Goal: Information Seeking & Learning: Learn about a topic

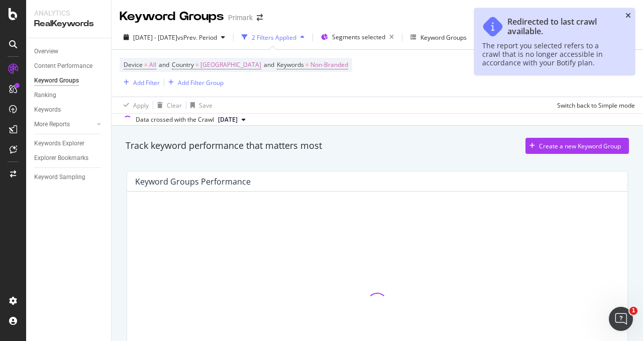
click at [630, 14] on icon "close toast" at bounding box center [629, 15] width 6 height 7
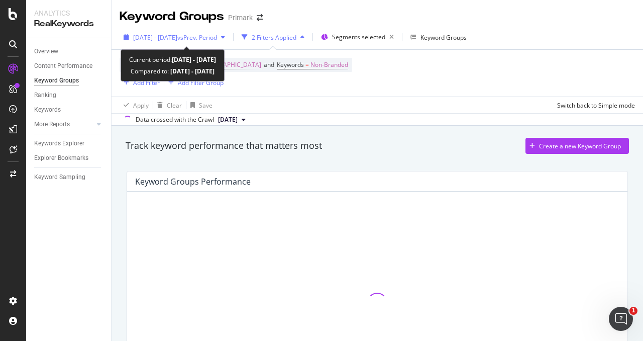
click at [211, 38] on span "vs Prev. Period" at bounding box center [197, 37] width 40 height 9
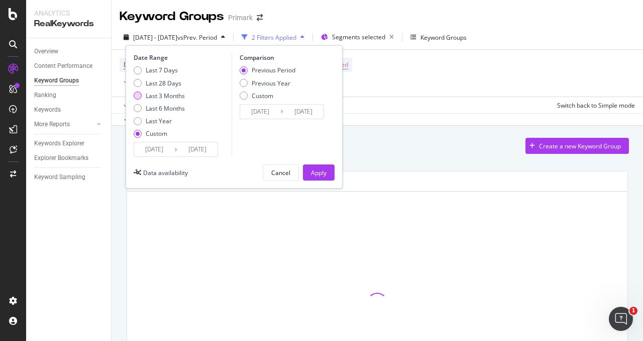
click at [141, 94] on div "Last 3 Months" at bounding box center [138, 95] width 8 height 8
type input "[DATE]"
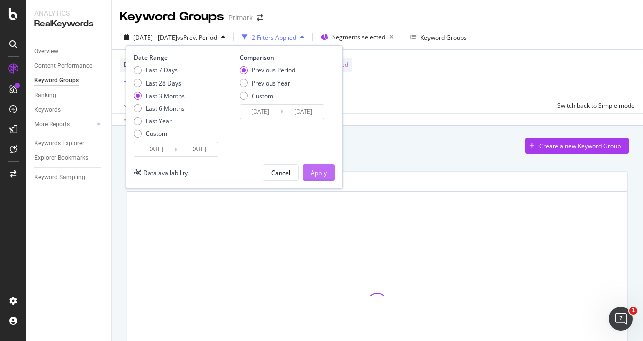
click at [314, 166] on div "Apply" at bounding box center [319, 172] width 16 height 15
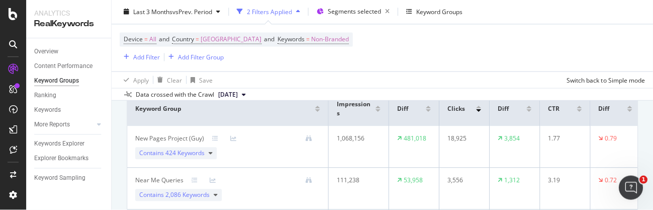
scroll to position [87, 0]
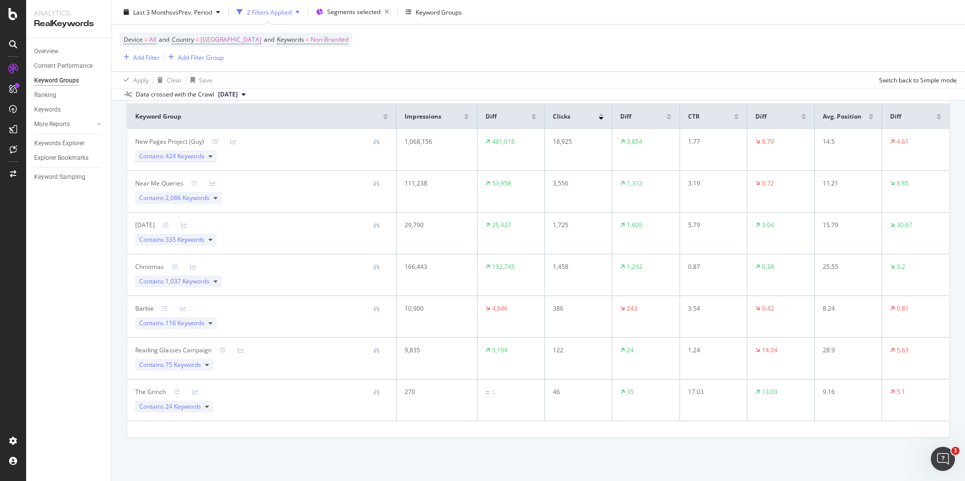
click at [207, 155] on div "Contains 424 Keywords" at bounding box center [175, 156] width 81 height 12
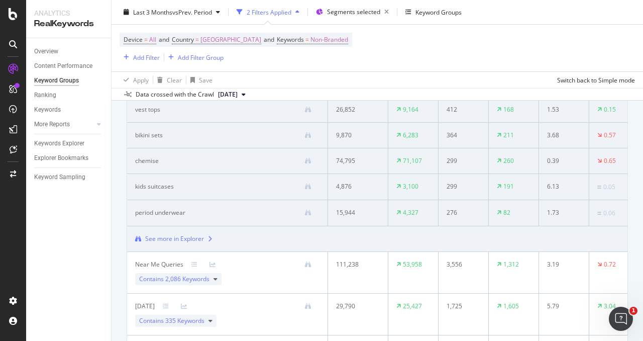
scroll to position [339, 0]
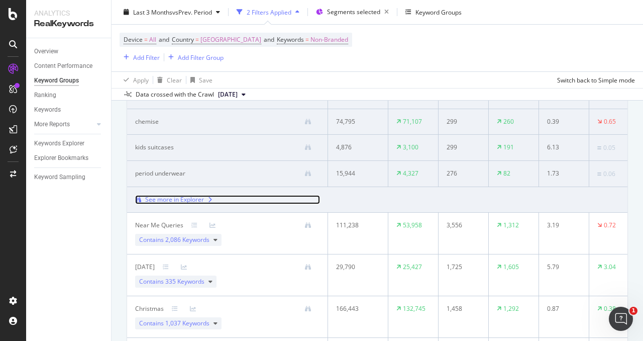
click at [194, 200] on div "See more in Explorer" at bounding box center [174, 199] width 59 height 9
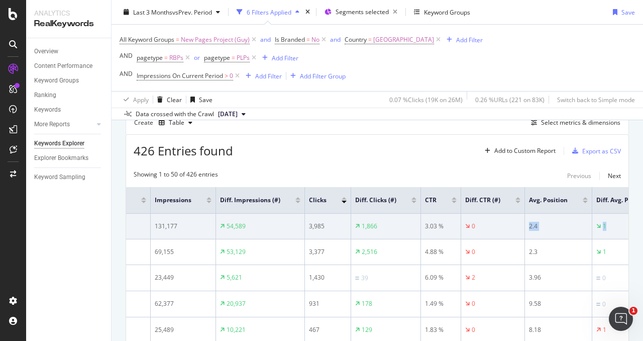
scroll to position [0, 104]
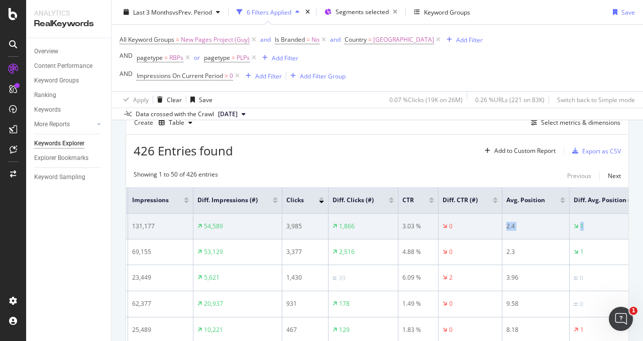
drag, startPoint x: 549, startPoint y: 230, endPoint x: 582, endPoint y: 227, distance: 32.8
click at [582, 227] on tr "it luggage 131,177 54,589 3,985 1,866 3.03 % 0 2.4 1" at bounding box center [341, 227] width 638 height 26
click at [574, 230] on div "1" at bounding box center [615, 226] width 82 height 9
drag, startPoint x: 557, startPoint y: 231, endPoint x: 571, endPoint y: 227, distance: 14.3
click at [571, 227] on td "1" at bounding box center [615, 227] width 90 height 26
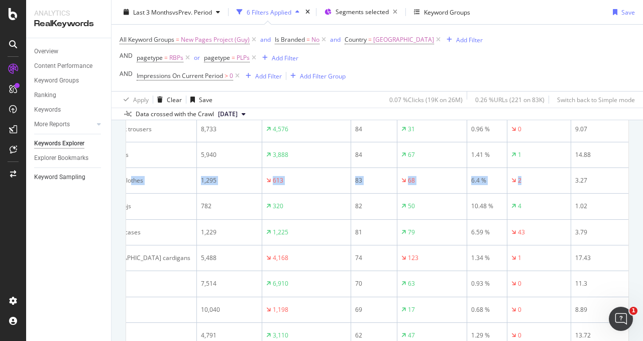
scroll to position [0, 0]
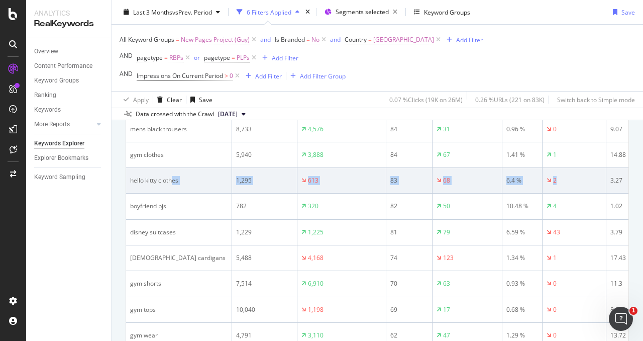
drag, startPoint x: 422, startPoint y: 179, endPoint x: 172, endPoint y: 173, distance: 249.9
click at [172, 173] on tr "hello kitty clothes 1,295 613 83 68 6.4 % 2 3.27 1" at bounding box center [445, 181] width 638 height 26
click at [174, 181] on div "hello kitty clothes" at bounding box center [179, 180] width 98 height 9
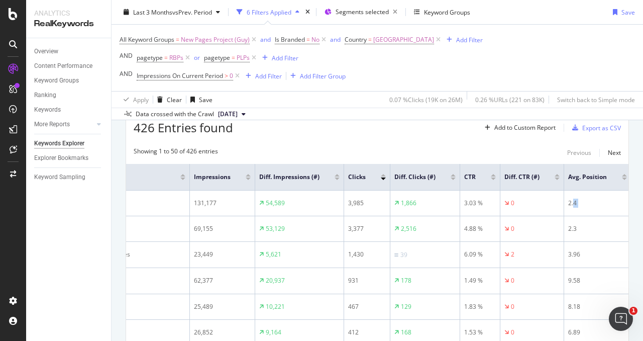
scroll to position [0, 104]
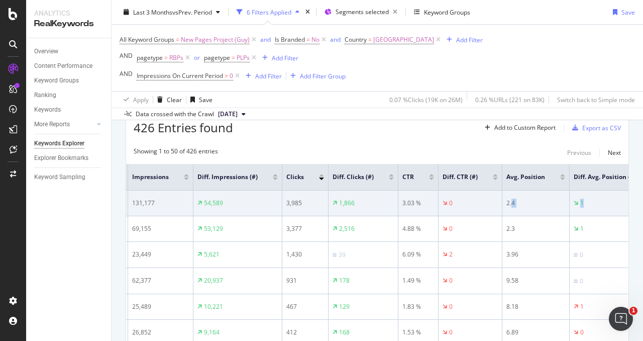
drag, startPoint x: 577, startPoint y: 201, endPoint x: 584, endPoint y: 201, distance: 7.0
click at [619, 196] on tr "it luggage 131,177 54,589 3,985 1,866 3.03 % 0 2.4 1" at bounding box center [341, 204] width 638 height 26
click at [584, 201] on div "1" at bounding box center [615, 203] width 82 height 9
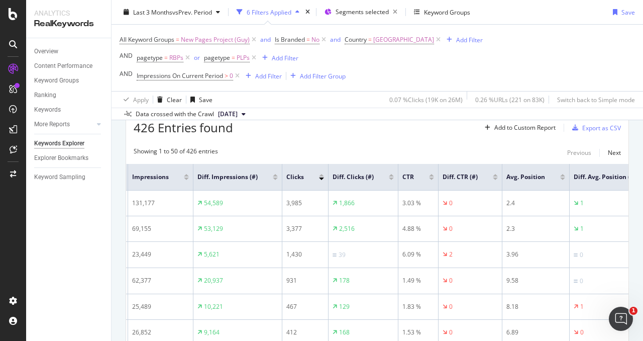
click at [643, 174] on div at bounding box center [653, 175] width 5 height 3
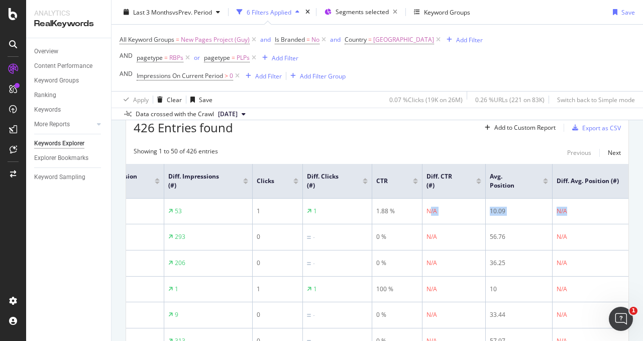
scroll to position [0, 137]
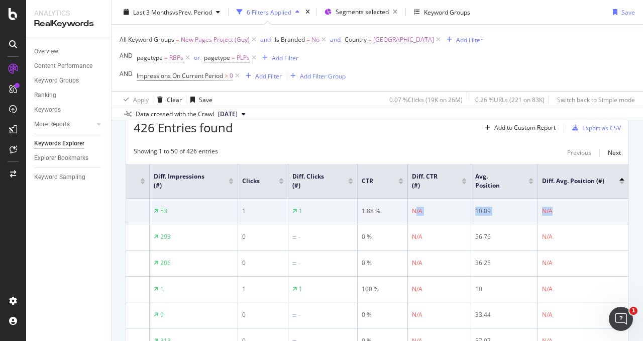
drag, startPoint x: 546, startPoint y: 210, endPoint x: 570, endPoint y: 205, distance: 24.2
click at [570, 205] on tr "plain black hoodies 53 53 1 1 1.88 % N/A 10.09 N/A" at bounding box center [312, 212] width 633 height 26
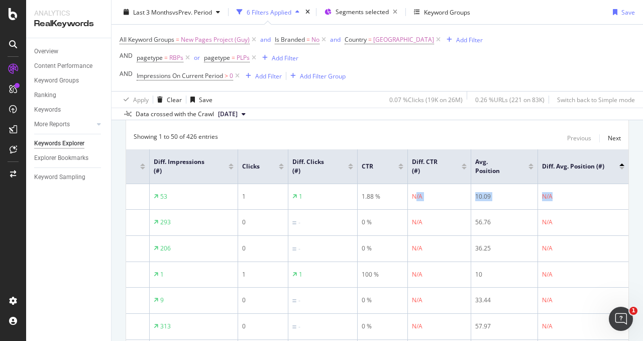
scroll to position [85, 0]
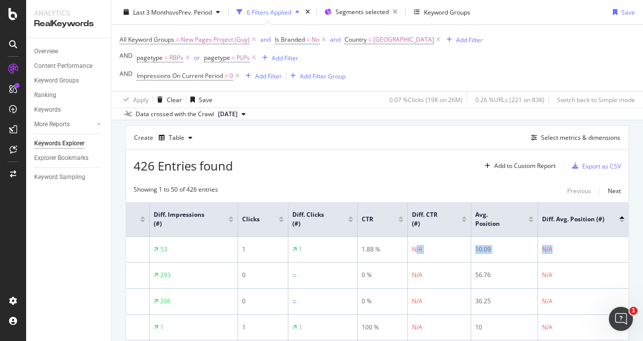
click at [620, 221] on div at bounding box center [622, 221] width 5 height 3
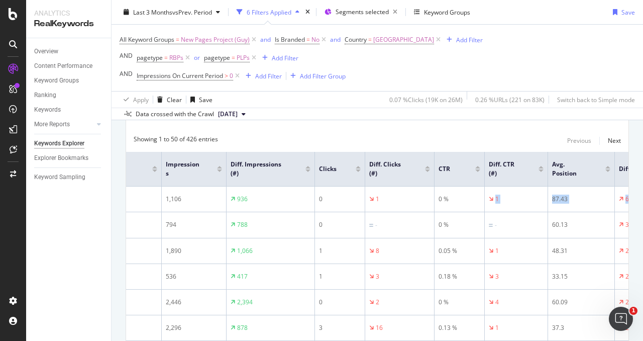
scroll to position [0, 137]
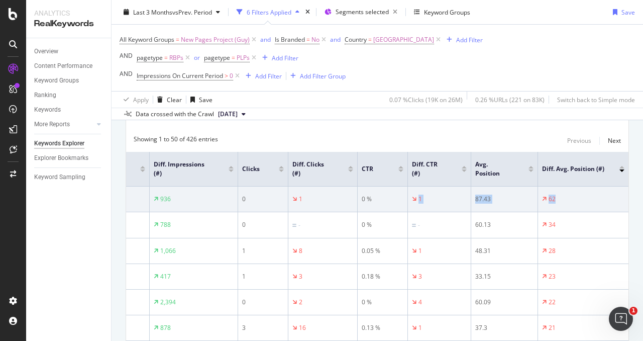
drag, startPoint x: 505, startPoint y: 198, endPoint x: 580, endPoint y: 199, distance: 75.4
click at [580, 199] on tr "bomber jackets 1,106 936 0 1 0 % 1 87.43 62" at bounding box center [312, 199] width 633 height 26
click at [573, 203] on div "62" at bounding box center [583, 199] width 82 height 9
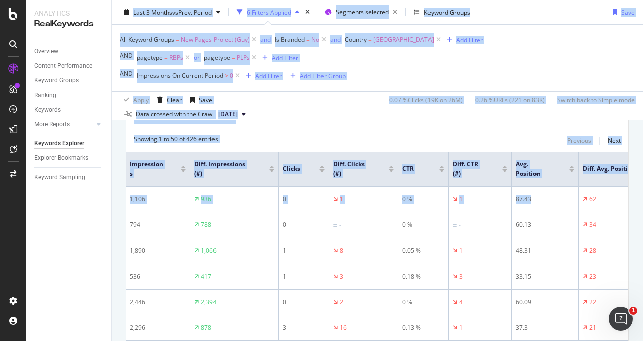
scroll to position [0, 0]
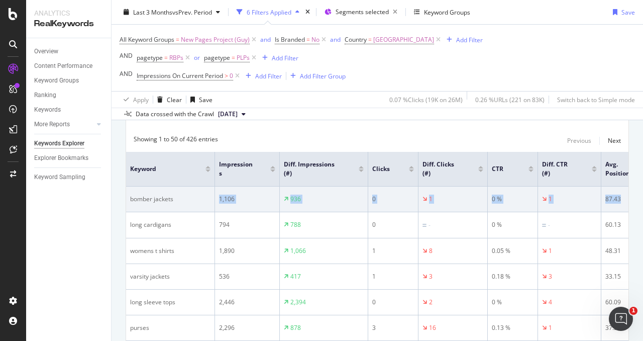
drag, startPoint x: 491, startPoint y: 199, endPoint x: 211, endPoint y: 201, distance: 280.0
click at [211, 201] on tr "bomber jackets 1,106 936 0 1 0 % 1 87.43 62" at bounding box center [442, 199] width 633 height 26
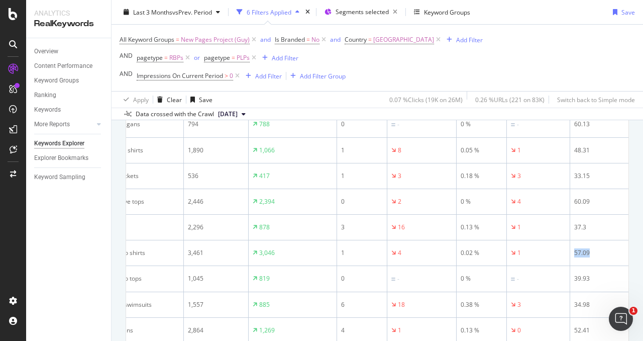
scroll to position [0, 137]
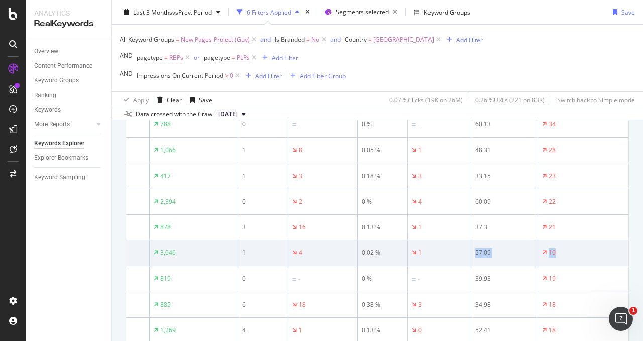
drag, startPoint x: 565, startPoint y: 251, endPoint x: 591, endPoint y: 252, distance: 25.7
click at [591, 252] on tr "mens polo shirts 3,461 3,046 1 4 0.02 % 1 57.09 19" at bounding box center [312, 253] width 633 height 26
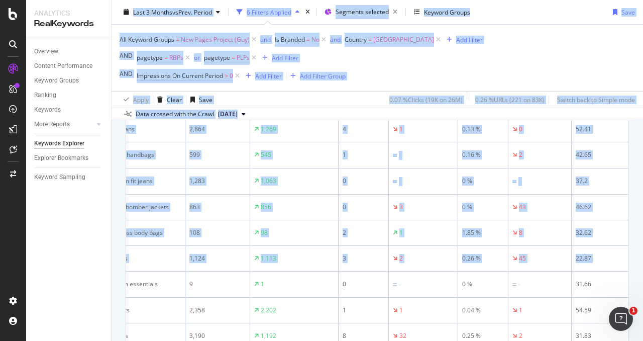
scroll to position [0, 0]
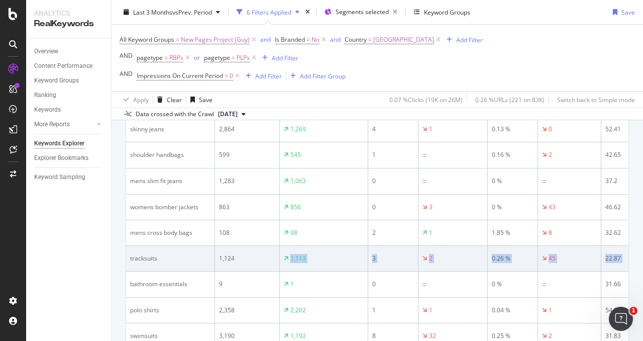
drag, startPoint x: 583, startPoint y: 252, endPoint x: 233, endPoint y: 249, distance: 350.4
click at [233, 249] on tr "tracksuits 1,124 1,113 3 2 0.26 % 45 22.87 14" at bounding box center [442, 259] width 633 height 26
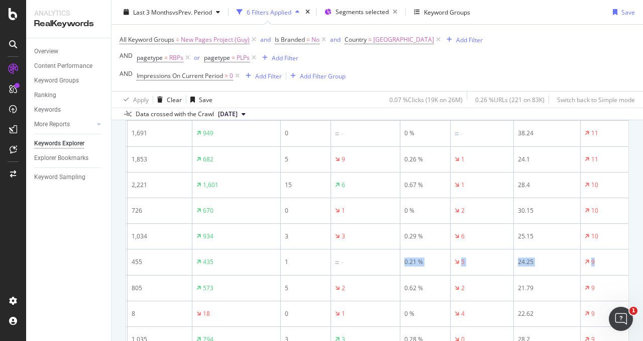
scroll to position [0, 137]
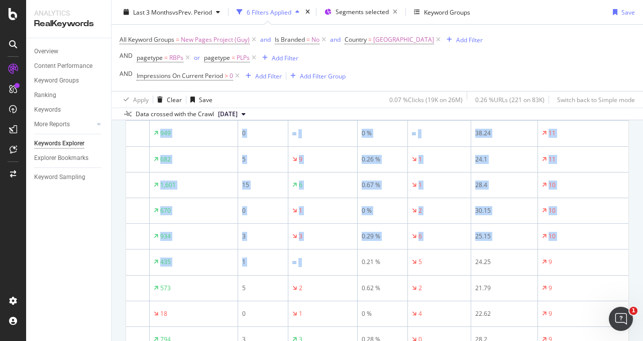
drag, startPoint x: 493, startPoint y: 244, endPoint x: 636, endPoint y: 253, distance: 143.1
click at [636, 253] on div "Keywords Explorer Primark Last 3 Months vs Prev. Period 6 Filters Applied Segme…" at bounding box center [378, 170] width 532 height 341
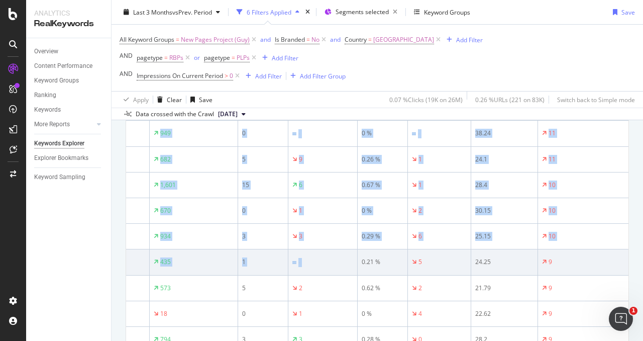
click at [577, 252] on td "9" at bounding box center [583, 262] width 90 height 26
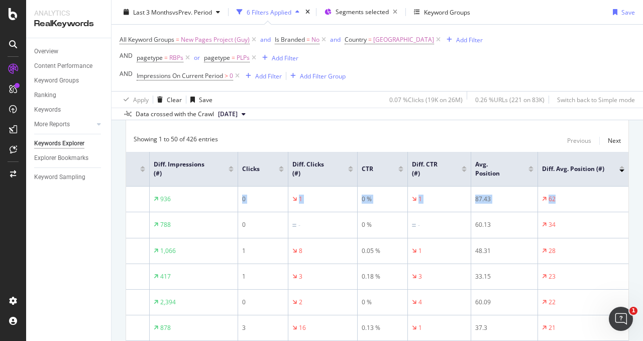
scroll to position [0, 0]
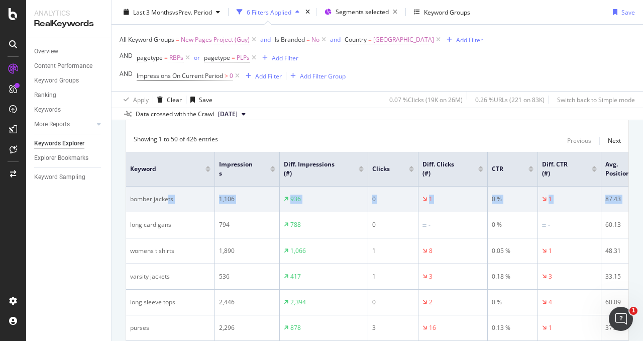
drag, startPoint x: 569, startPoint y: 205, endPoint x: 169, endPoint y: 211, distance: 400.2
click at [169, 211] on tr "bomber jackets 1,106 936 0 1 0 % 1 87.43 62" at bounding box center [442, 199] width 633 height 26
click at [175, 201] on div "bomber jackets" at bounding box center [170, 199] width 80 height 9
click at [168, 198] on div "bomber jackets" at bounding box center [170, 199] width 80 height 9
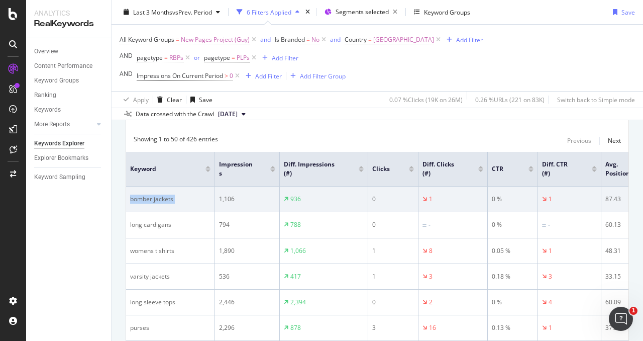
click at [168, 198] on div "bomber jackets" at bounding box center [170, 199] width 80 height 9
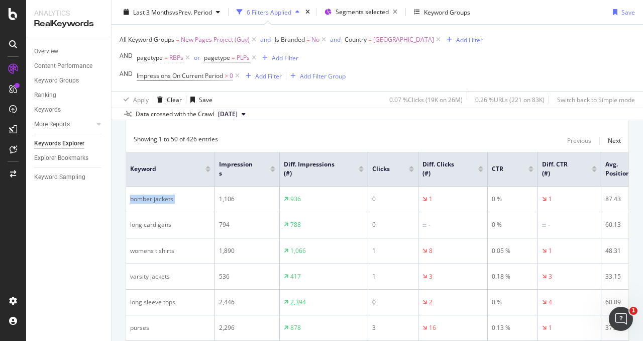
copy div "bomber jackets"
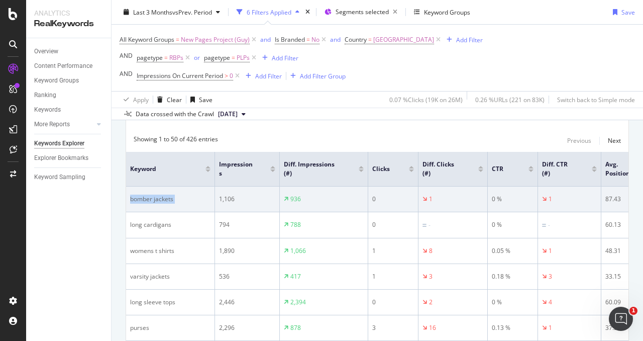
click at [220, 201] on div "1,106" at bounding box center [247, 199] width 56 height 9
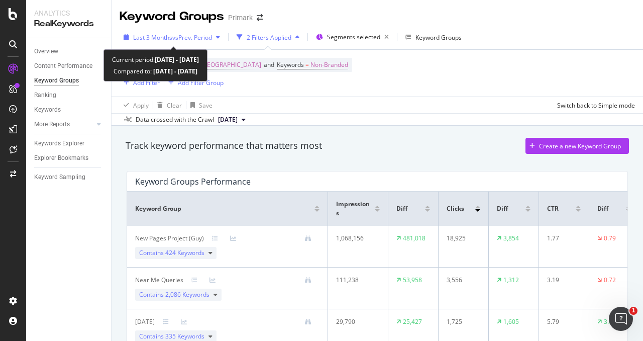
click at [195, 40] on span "vs Prev. Period" at bounding box center [192, 37] width 40 height 9
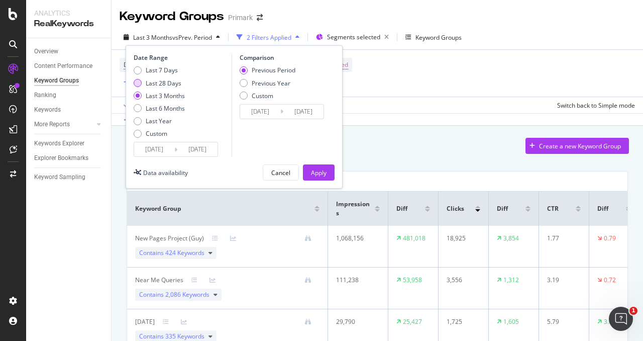
click at [150, 82] on div "Last 28 Days" at bounding box center [164, 83] width 36 height 9
type input "2025/07/22"
type input "2025/06/24"
type input "2025/07/21"
click at [316, 169] on div "Apply" at bounding box center [319, 172] width 16 height 9
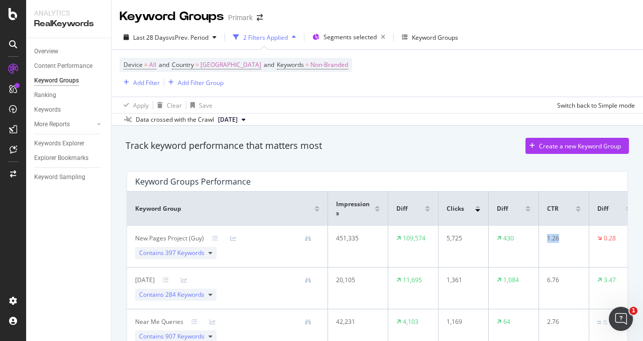
scroll to position [0, 120]
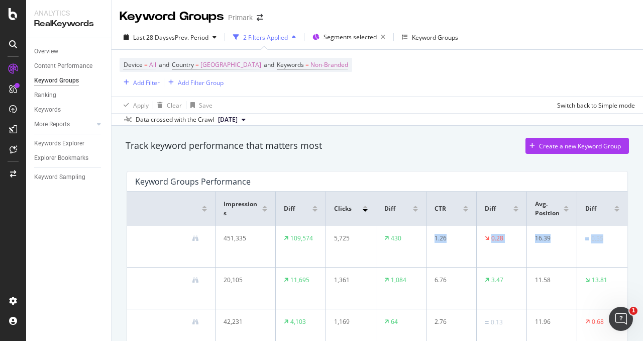
drag, startPoint x: 546, startPoint y: 237, endPoint x: 571, endPoint y: 246, distance: 26.9
click at [609, 236] on tr "New Pages Project (Guy) Contains 397 Keywords 451,335 109,574 5,725 430 1.26 0.…" at bounding box center [321, 247] width 613 height 42
click at [542, 251] on td "16.39" at bounding box center [552, 247] width 50 height 42
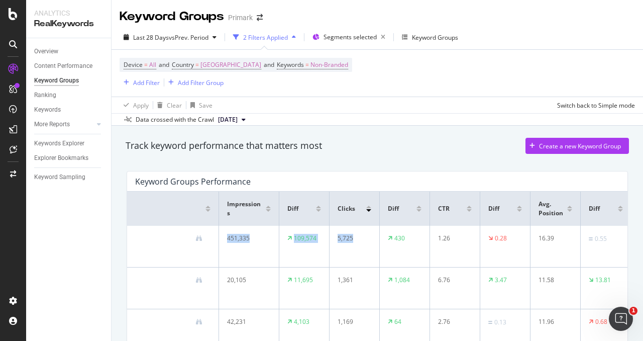
scroll to position [0, 0]
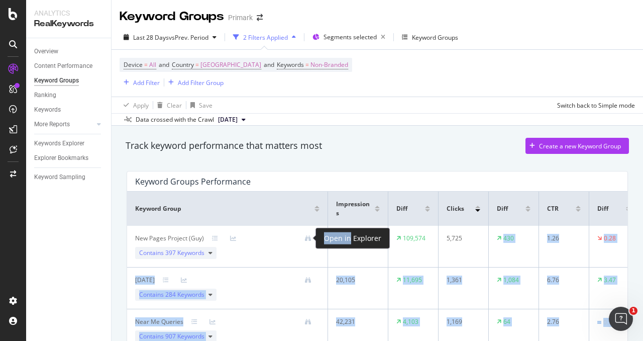
drag, startPoint x: 382, startPoint y: 240, endPoint x: 348, endPoint y: 235, distance: 34.1
click at [348, 235] on div "Analytics RealKeywords Overview Content Performance Keyword Groups Ranking Keyw…" at bounding box center [321, 170] width 643 height 341
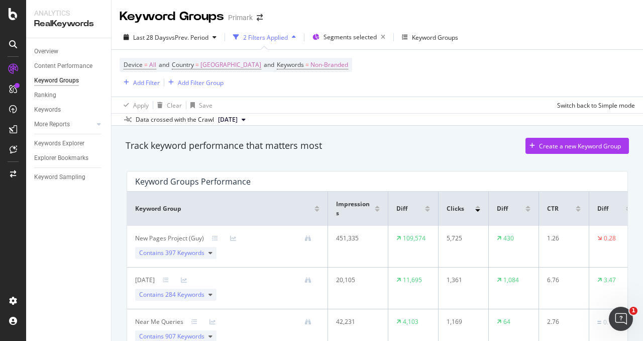
click at [359, 257] on td "451,335" at bounding box center [358, 247] width 60 height 42
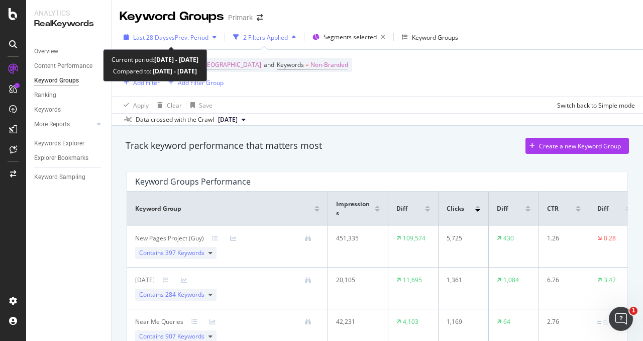
click at [206, 35] on span "vs Prev. Period" at bounding box center [189, 37] width 40 height 9
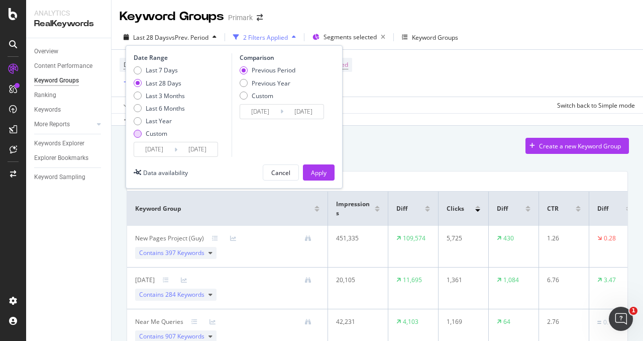
click at [152, 133] on div "Custom" at bounding box center [157, 133] width 22 height 9
click at [167, 147] on input "2025/07/22" at bounding box center [154, 149] width 40 height 14
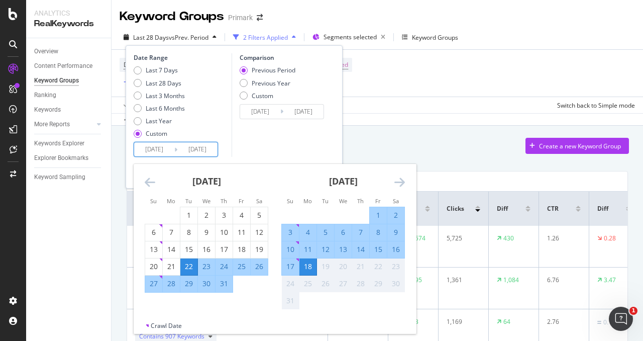
click at [150, 183] on icon "Move backward to switch to the previous month." at bounding box center [150, 182] width 11 height 12
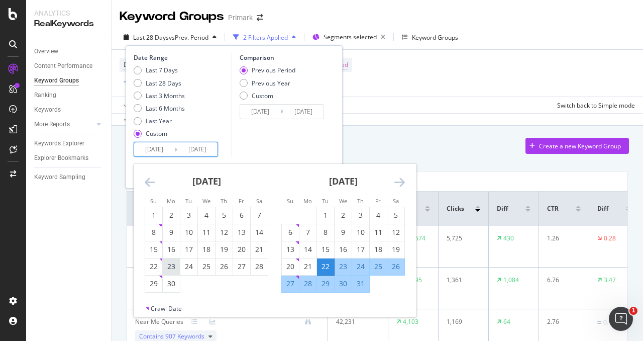
click at [174, 266] on div "23" at bounding box center [171, 266] width 17 height 10
type input "2025/06/23"
type input "2025/04/27"
type input "2025/06/22"
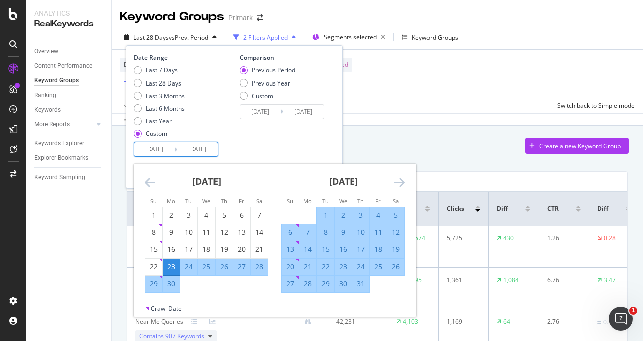
click at [401, 183] on icon "Move forward to switch to the next month." at bounding box center [400, 182] width 11 height 12
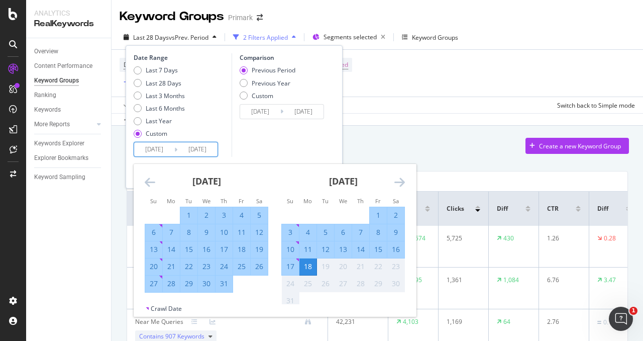
click at [143, 180] on div "July 2025 1 2 3 4 5 6 7 8 9 10 11 12 13 14 15 16 17 18 19 20 21 22 23 24 25 26 …" at bounding box center [206, 228] width 137 height 129
click at [395, 182] on icon "Move forward to switch to the next month." at bounding box center [400, 182] width 11 height 12
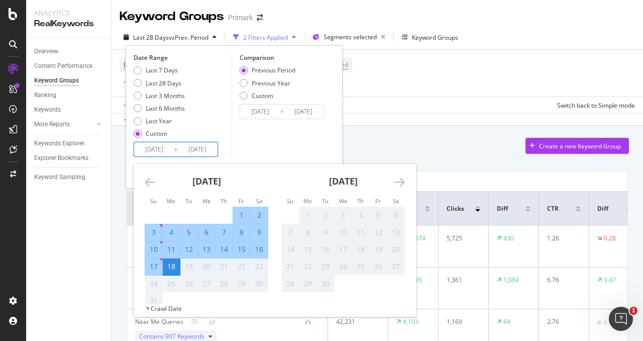
click at [175, 266] on div "18" at bounding box center [171, 266] width 17 height 10
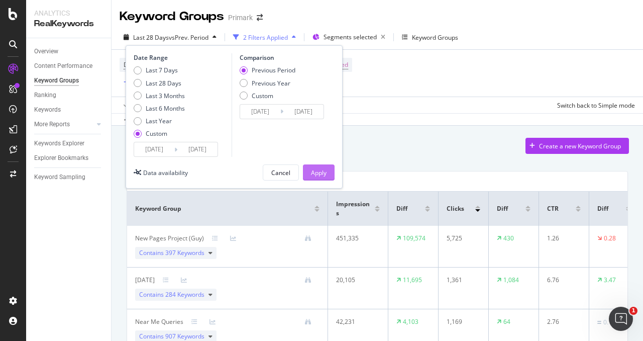
click at [319, 169] on div "Apply" at bounding box center [319, 172] width 16 height 9
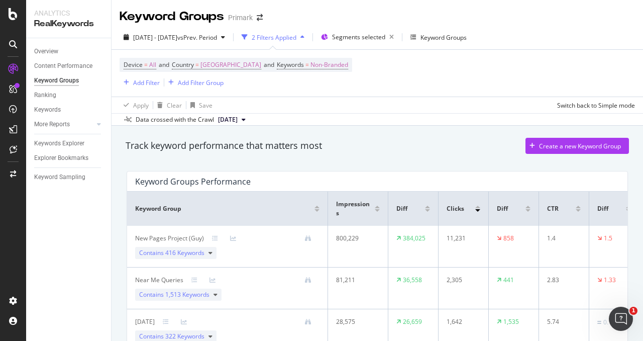
scroll to position [50, 0]
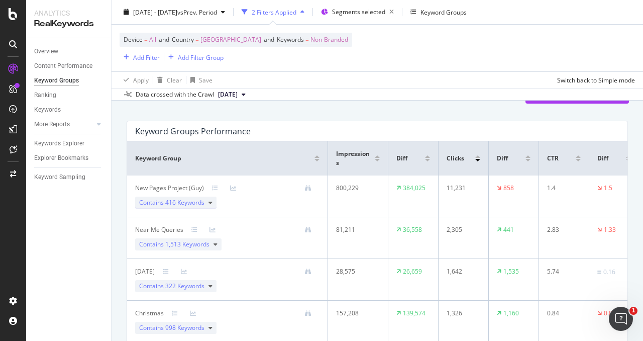
click at [205, 204] on div "Contains 416 Keywords" at bounding box center [175, 203] width 81 height 12
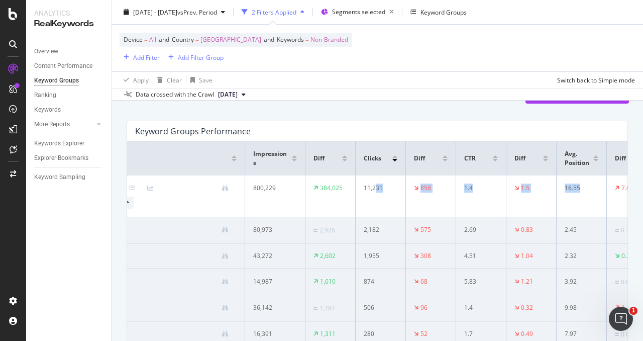
scroll to position [0, 120]
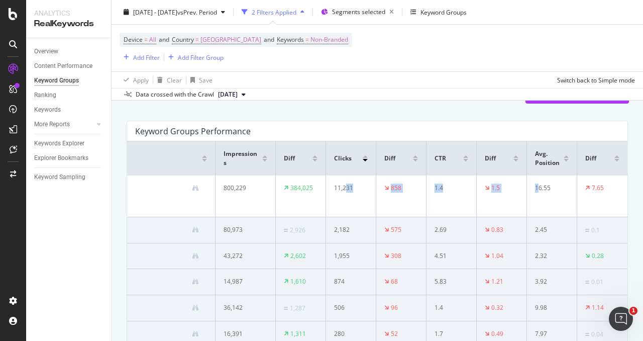
drag, startPoint x: 458, startPoint y: 188, endPoint x: 531, endPoint y: 185, distance: 72.4
click at [531, 185] on tr "New Pages Project (Guy) Contains 416 Keywords 800,229 384,025 11,231 858 1.4 1.…" at bounding box center [321, 196] width 613 height 42
click at [535, 186] on div "16.55" at bounding box center [550, 187] width 30 height 9
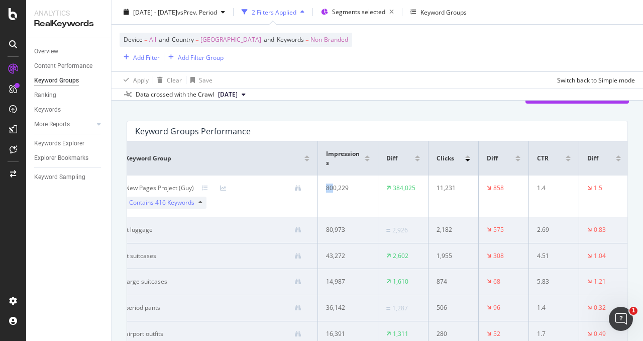
drag, startPoint x: 224, startPoint y: 184, endPoint x: 353, endPoint y: 181, distance: 128.7
click at [353, 181] on td "800,229" at bounding box center [348, 196] width 60 height 42
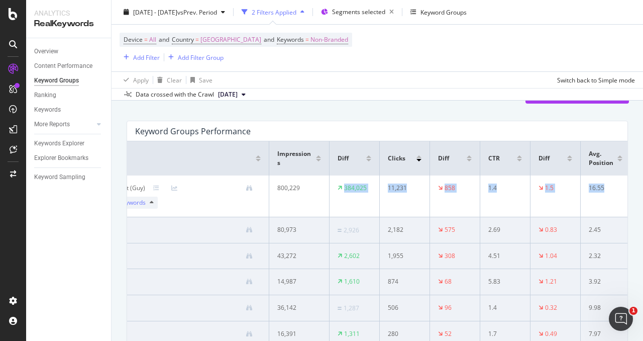
scroll to position [0, 120]
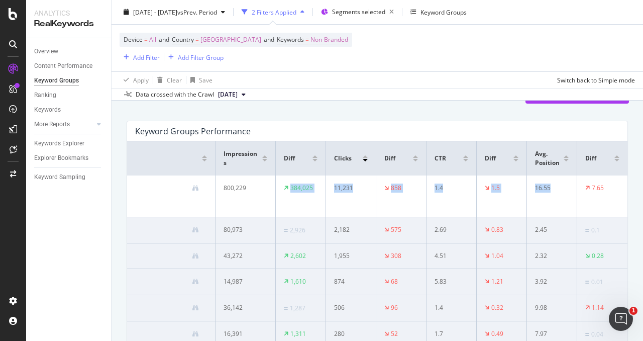
drag, startPoint x: 352, startPoint y: 183, endPoint x: 572, endPoint y: 183, distance: 219.7
click at [572, 183] on tr "New Pages Project (Guy) Contains 416 Keywords 800,229 384,025 11,231 858 1.4 1.…" at bounding box center [321, 196] width 613 height 42
click at [535, 188] on div "16.55" at bounding box center [550, 187] width 30 height 9
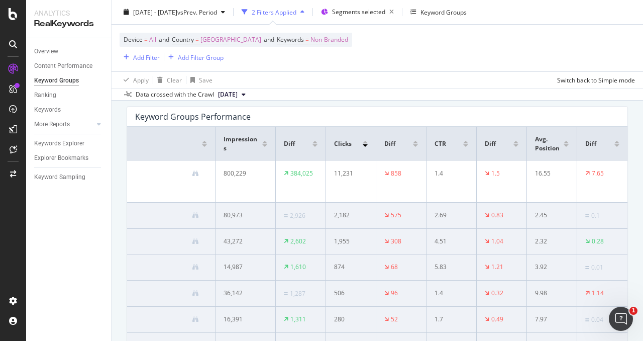
scroll to position [50, 0]
